Goal: Check status: Check status

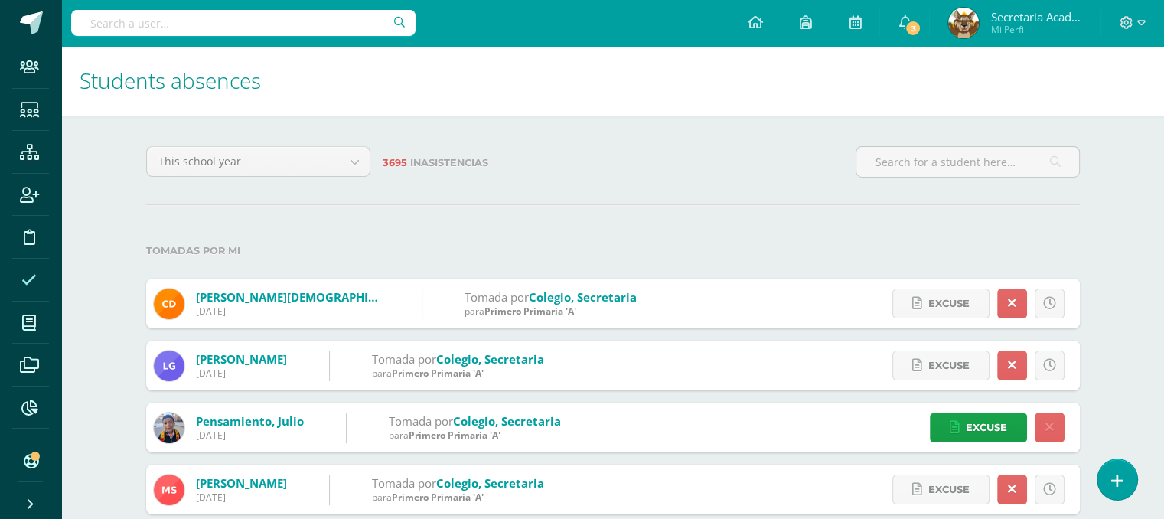
click at [239, 13] on input "text" at bounding box center [243, 23] width 344 height 26
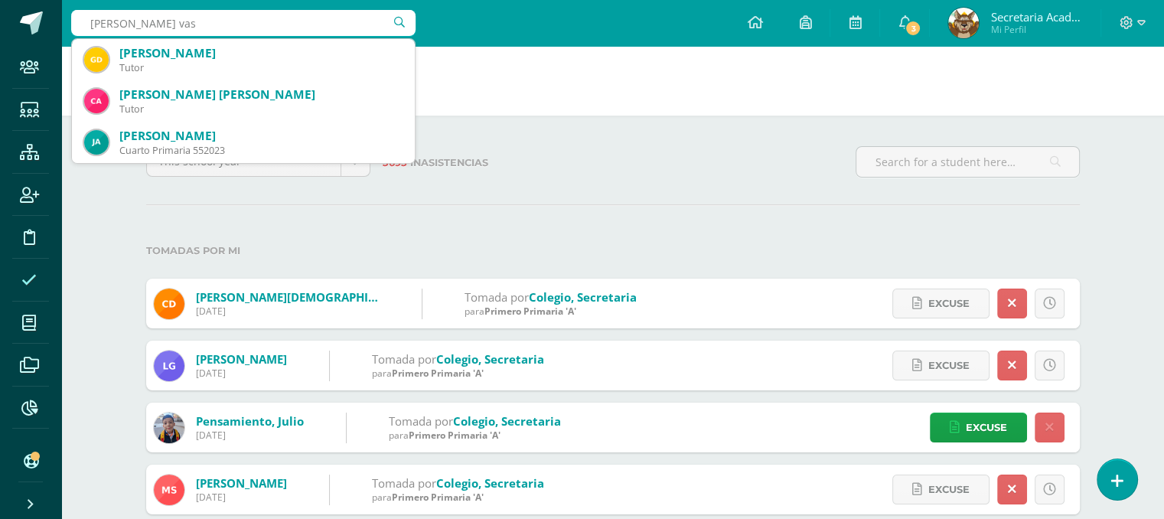
type input "[PERSON_NAME]"
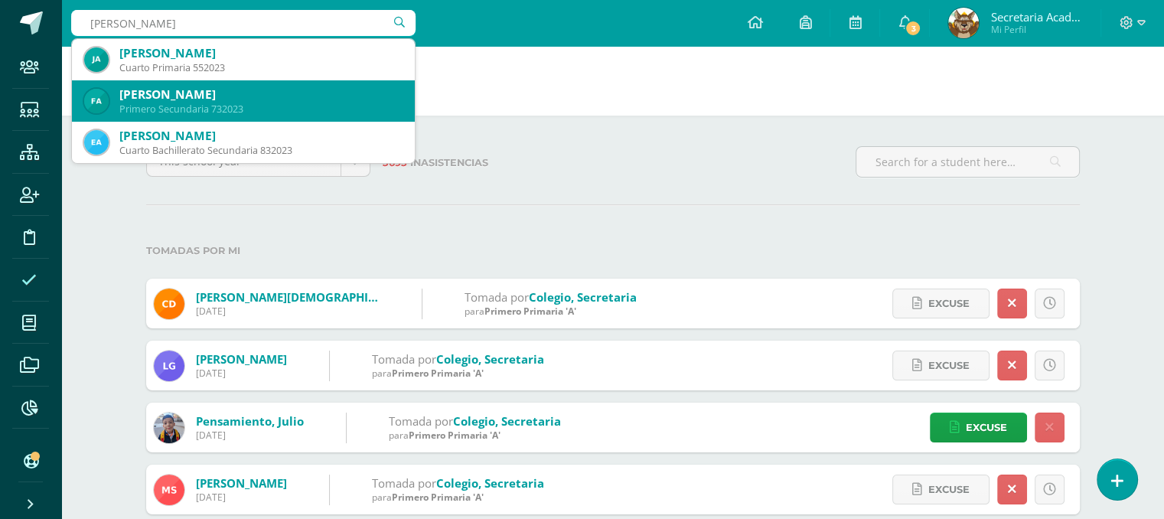
click at [181, 111] on div "Primero Secundaria 732023" at bounding box center [260, 109] width 283 height 13
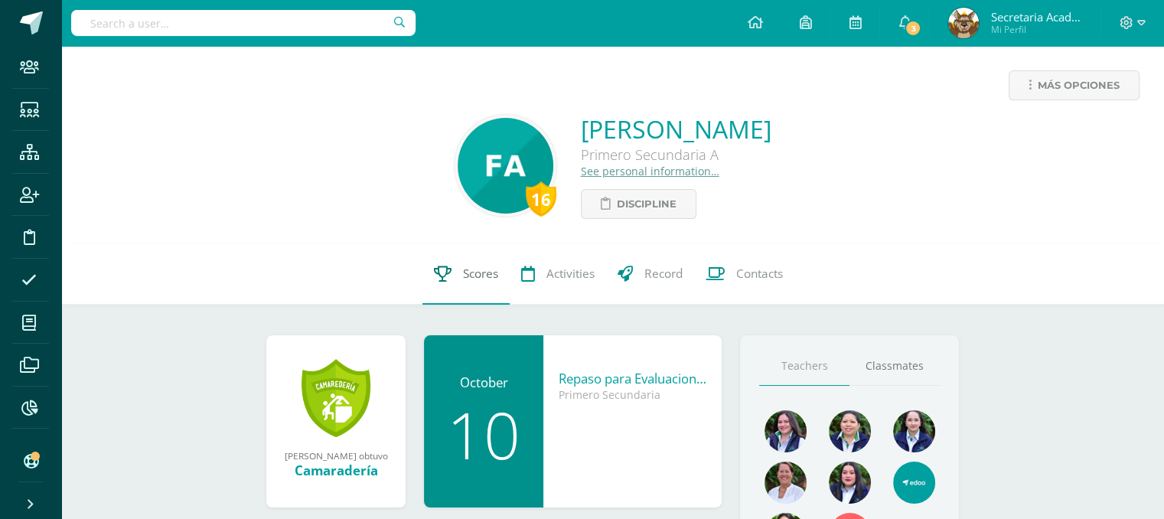
click at [478, 274] on span "Scores" at bounding box center [480, 274] width 35 height 16
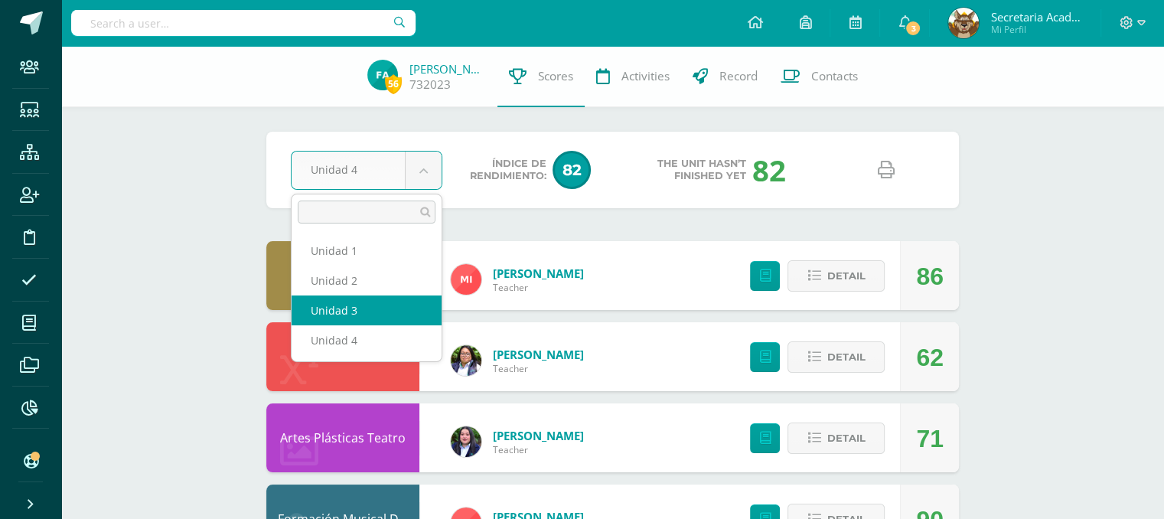
select select "Unidad 3"
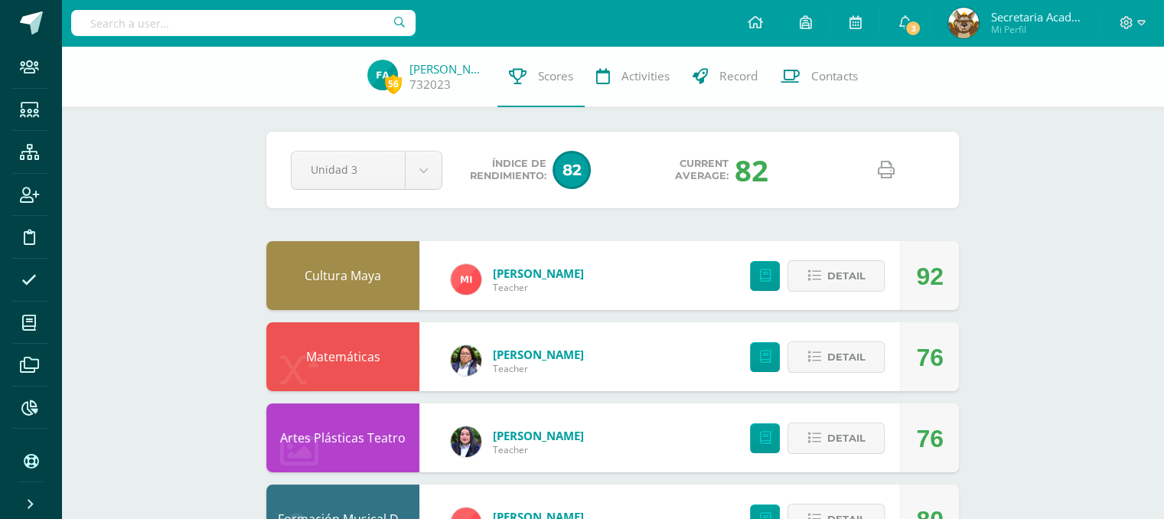
click at [886, 171] on icon at bounding box center [886, 170] width 17 height 17
click at [148, 21] on input "text" at bounding box center [243, 23] width 344 height 26
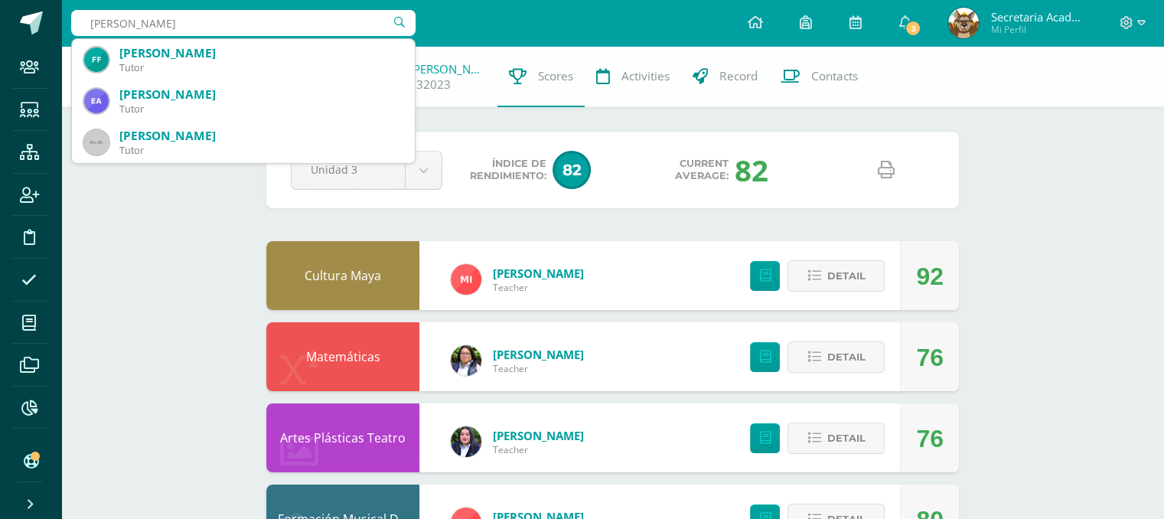
type input "ardon vassa"
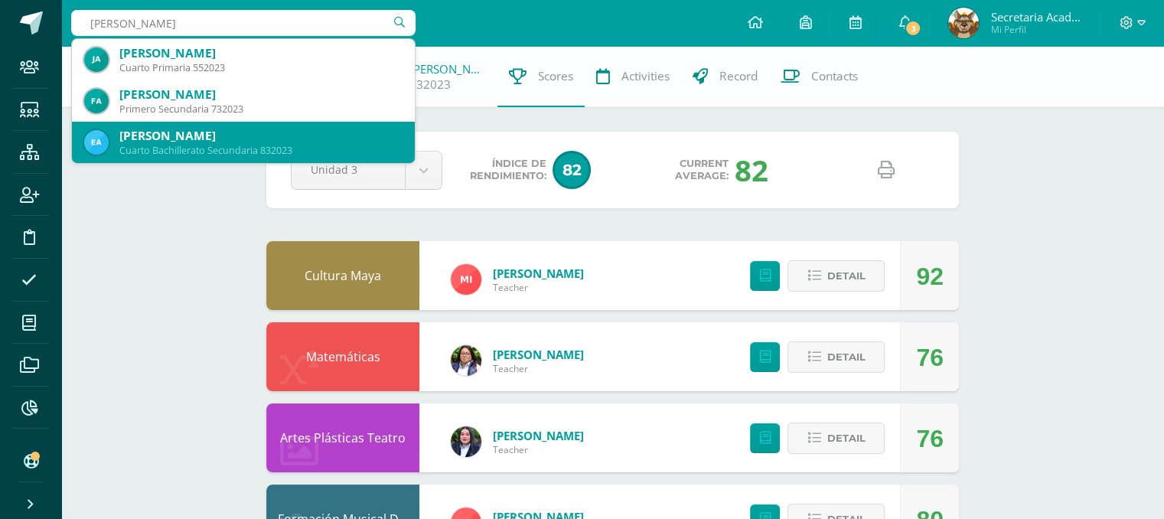
click at [196, 129] on div "[PERSON_NAME]" at bounding box center [260, 136] width 283 height 16
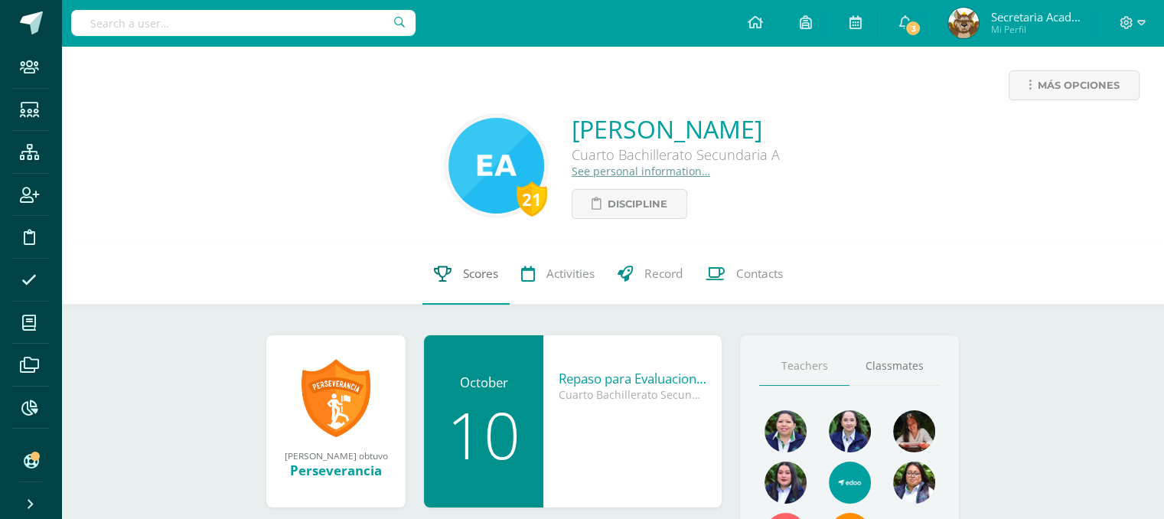
click at [465, 275] on span "Scores" at bounding box center [480, 274] width 35 height 16
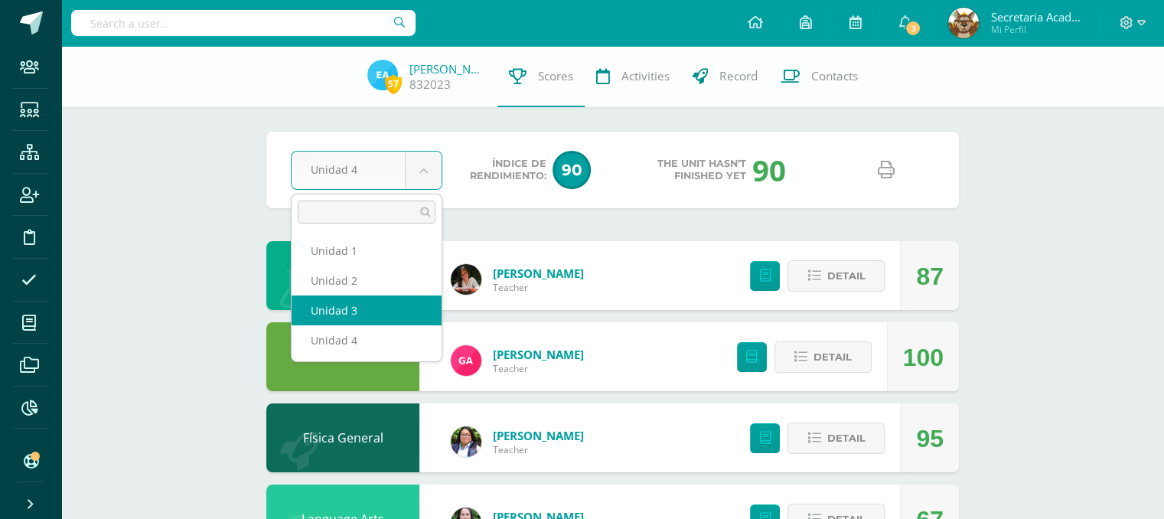
select select "Unidad 3"
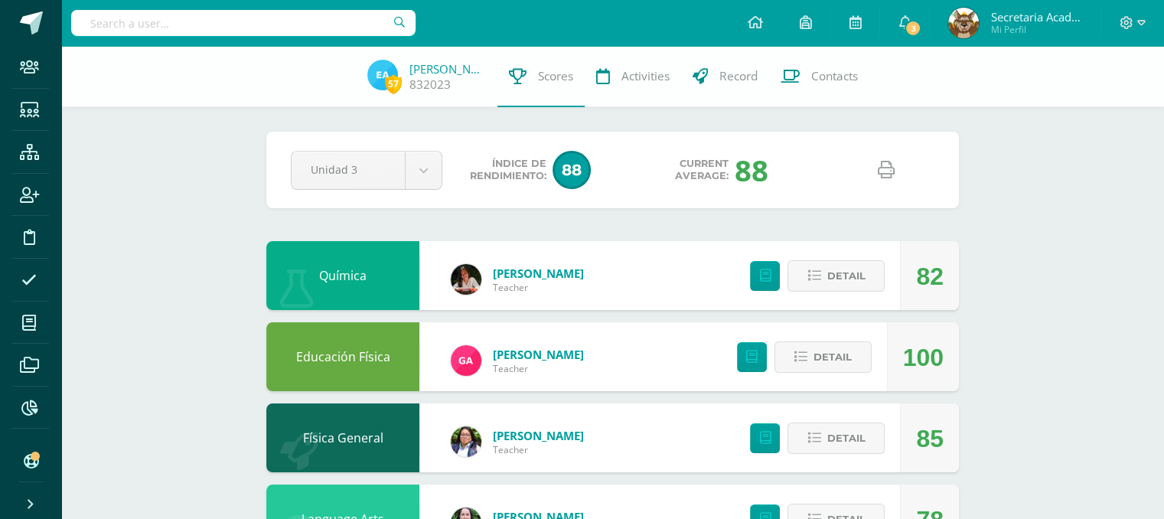
click at [885, 168] on icon at bounding box center [886, 170] width 17 height 17
